Goal: Task Accomplishment & Management: Manage account settings

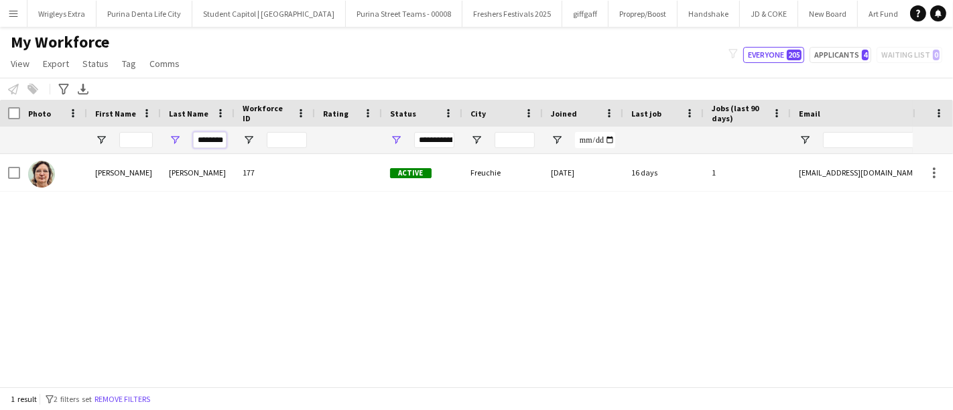
click at [219, 142] on input "********" at bounding box center [210, 140] width 34 height 16
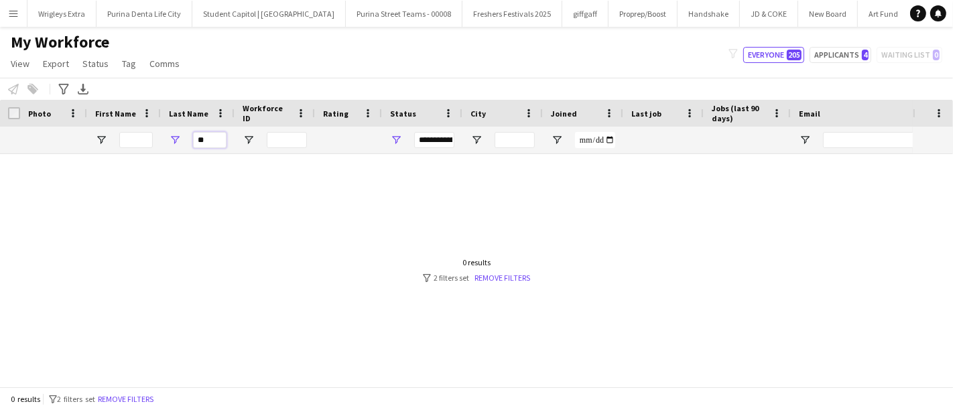
type input "*"
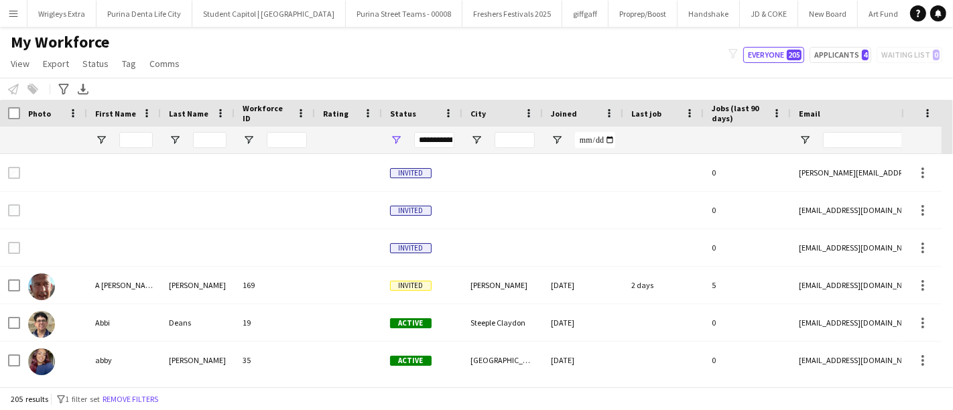
click at [360, 60] on div "My Workforce View Views Default view New view Update view Delete view Edit name…" at bounding box center [476, 55] width 953 height 46
click at [15, 12] on app-icon "Menu" at bounding box center [13, 13] width 11 height 11
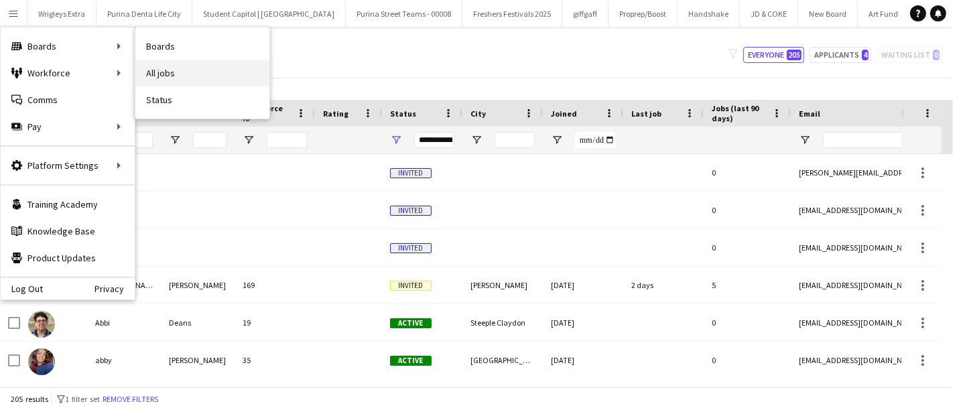
click at [170, 77] on link "All jobs" at bounding box center [202, 73] width 134 height 27
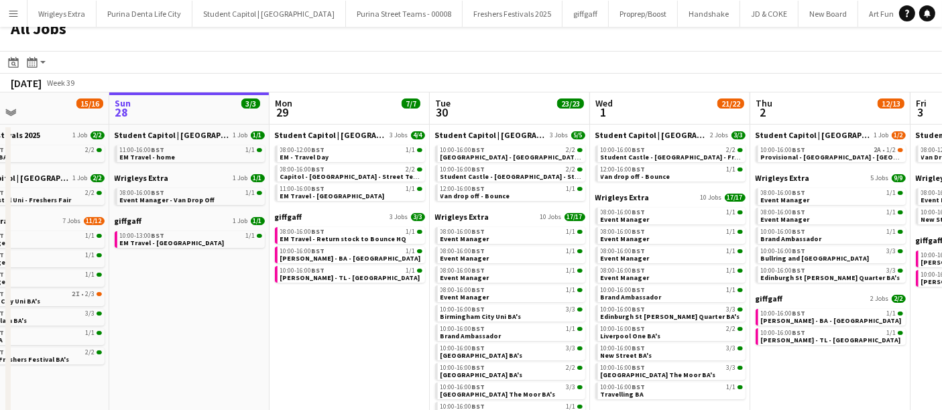
scroll to position [22, 0]
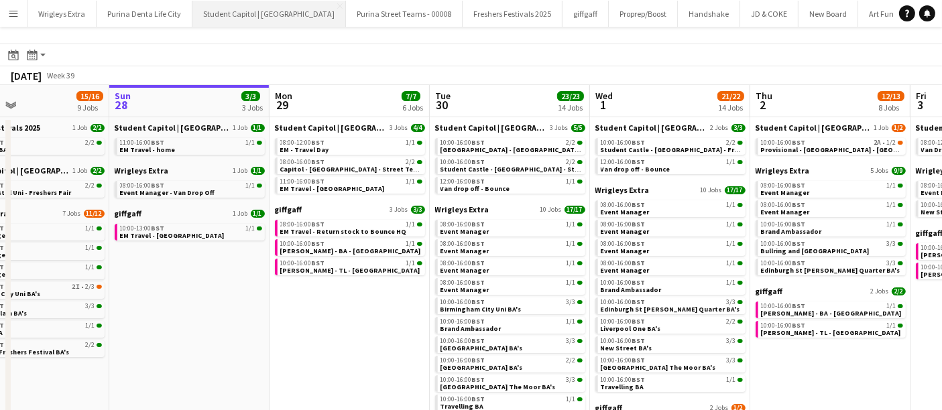
click at [252, 14] on button "Student Capitol | [GEOGRAPHIC_DATA] Close" at bounding box center [269, 14] width 154 height 26
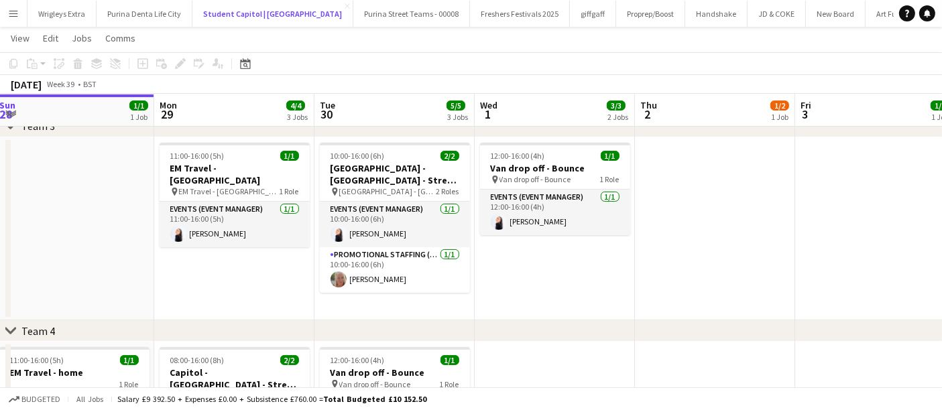
scroll to position [281, 0]
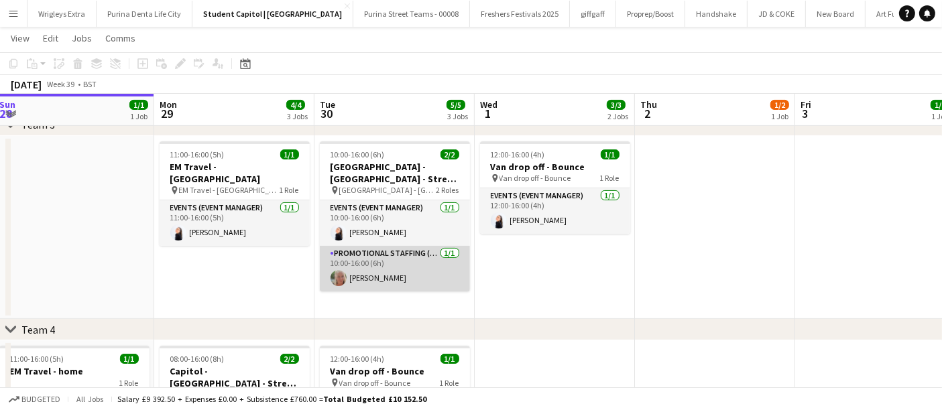
click at [387, 267] on app-card-role "Promotional Staffing (Brand Ambassadors) [DATE] 10:00-16:00 (6h) [PERSON_NAME]" at bounding box center [395, 269] width 150 height 46
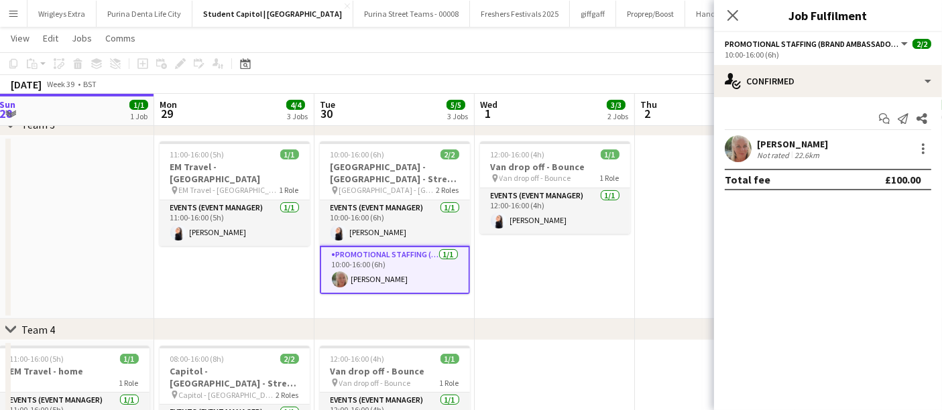
click at [737, 147] on app-user-avatar at bounding box center [738, 148] width 27 height 27
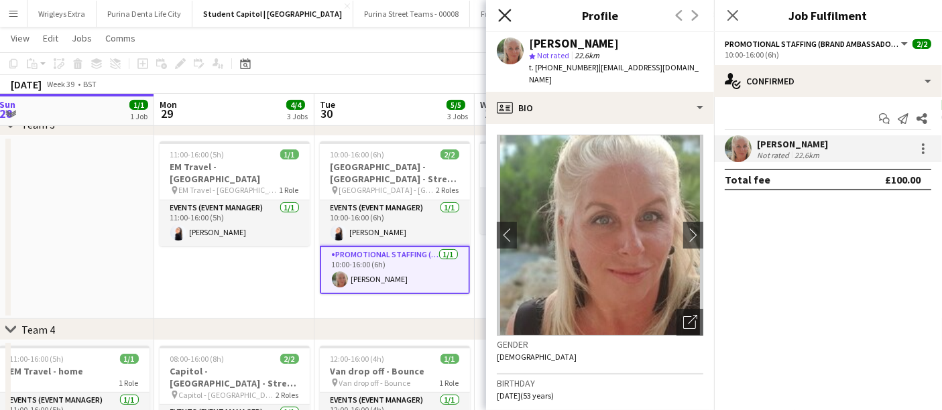
click at [507, 20] on icon "Close pop-in" at bounding box center [504, 15] width 13 height 13
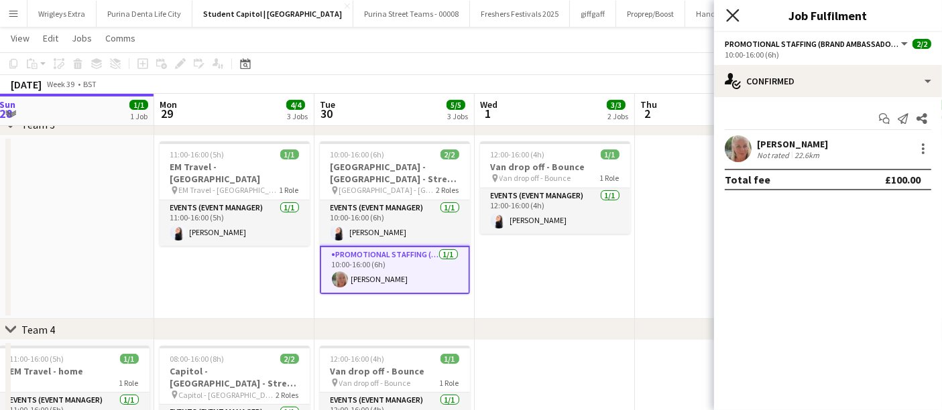
click at [730, 16] on icon "Close pop-in" at bounding box center [732, 15] width 13 height 13
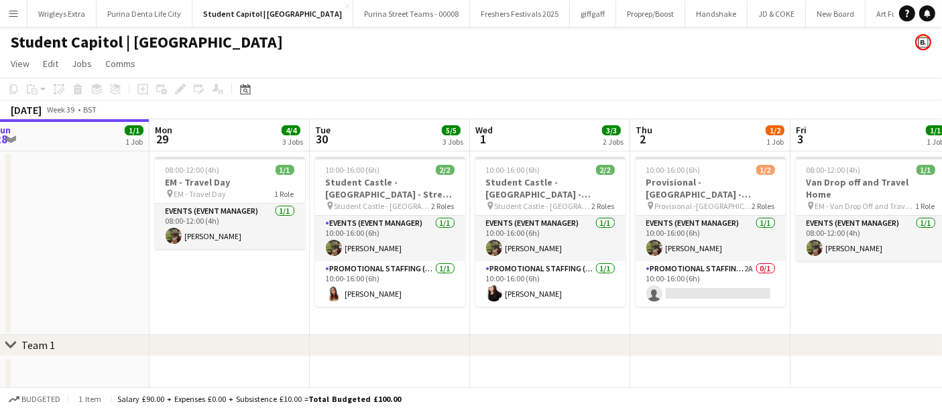
scroll to position [0, 492]
